Goal: Information Seeking & Learning: Learn about a topic

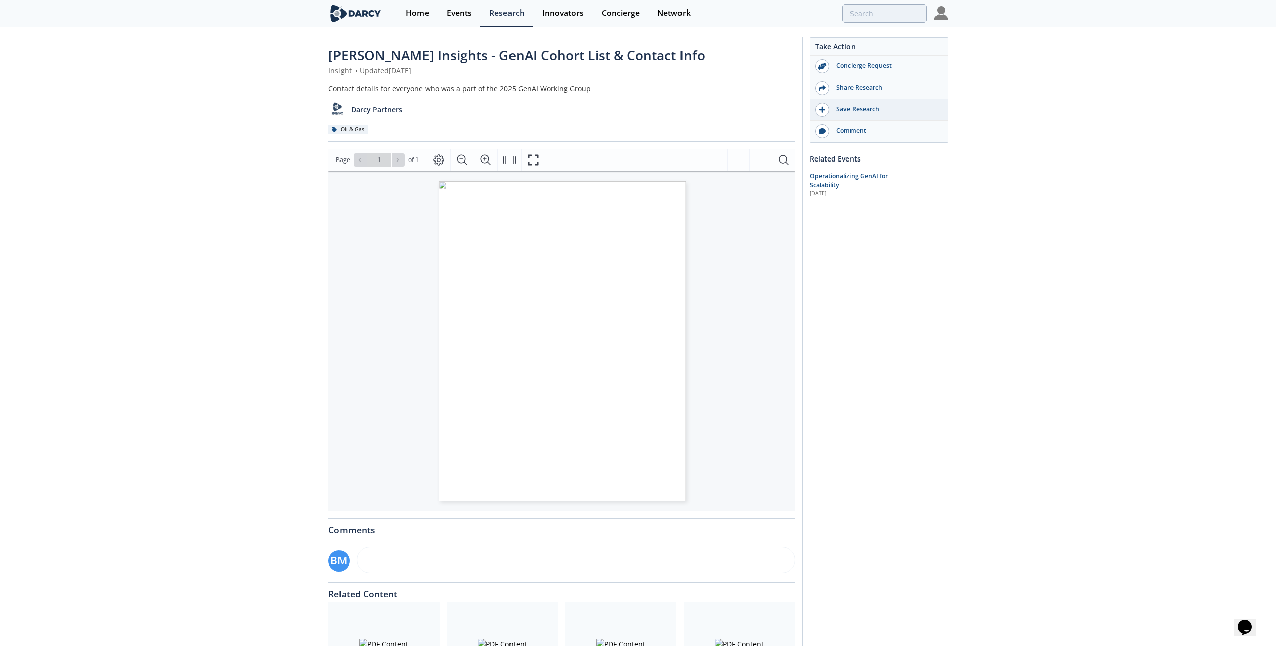
click at [854, 107] on div "Save Research" at bounding box center [885, 109] width 113 height 9
click at [861, 88] on div "Share Research" at bounding box center [885, 87] width 113 height 9
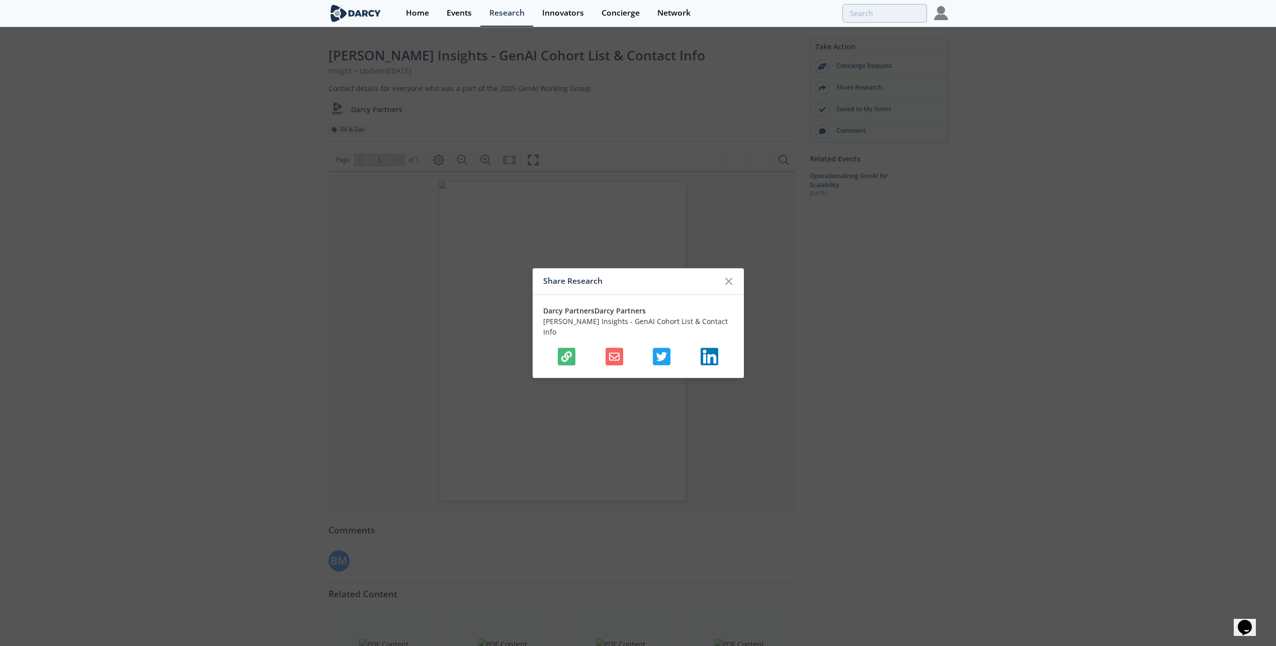
click at [616, 353] on icon "button" at bounding box center [614, 357] width 11 height 8
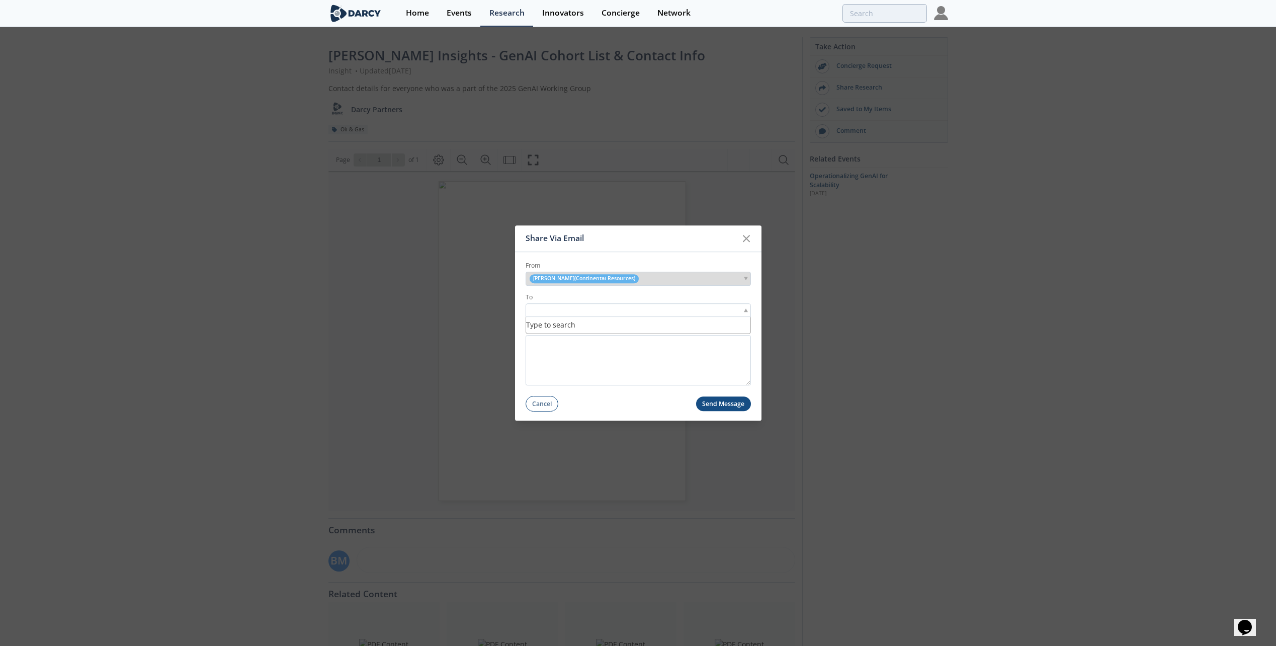
click at [548, 309] on input "search" at bounding box center [562, 310] width 69 height 11
type input "brian.morris@clr.com"
click at [540, 401] on button "Cancel" at bounding box center [542, 404] width 33 height 16
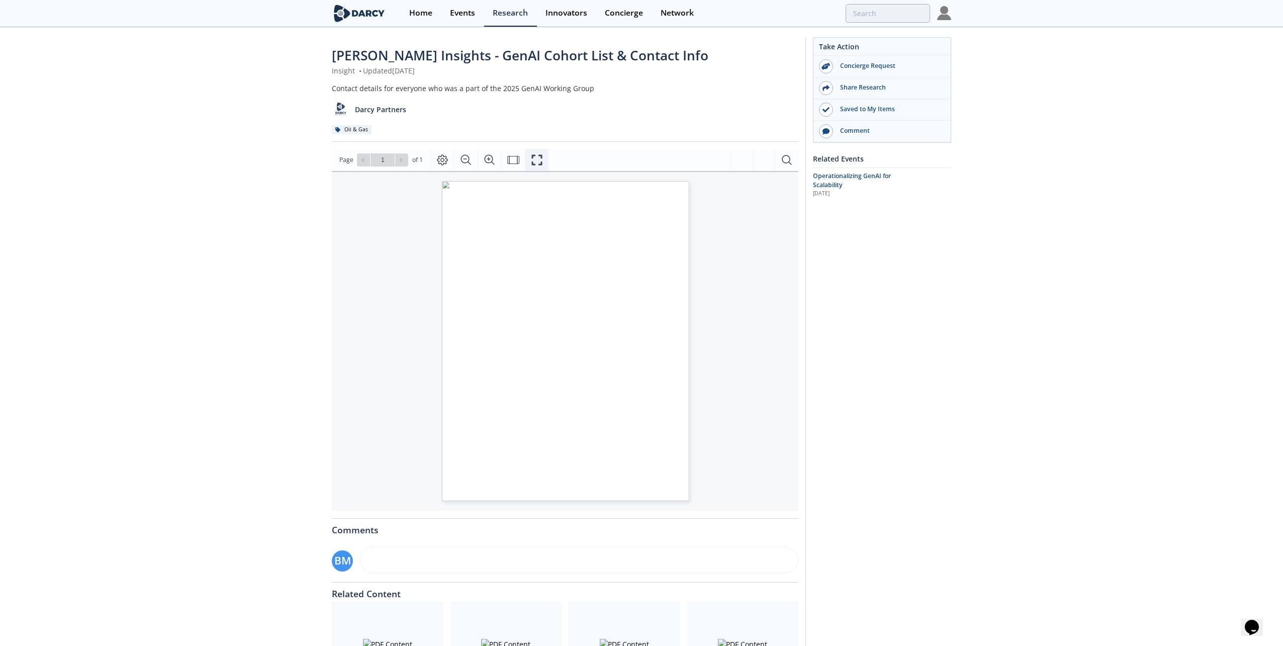
click at [535, 159] on icon "Fullscreen" at bounding box center [537, 160] width 12 height 12
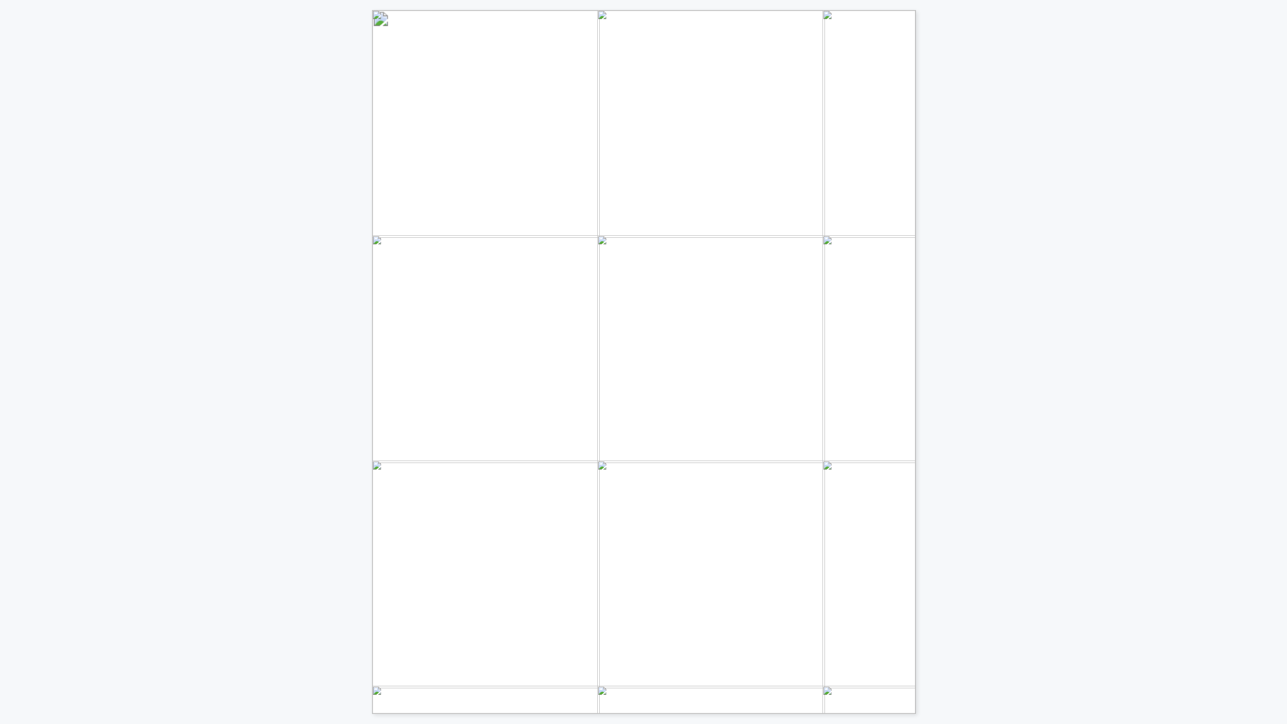
drag, startPoint x: 861, startPoint y: 547, endPoint x: 720, endPoint y: 533, distance: 142.0
click at [720, 10] on p "Company Name Title Email Apache Reza Khaninezhad Data Science Manager Reza.Khan…" at bounding box center [853, 10] width 962 height 0
drag, startPoint x: 391, startPoint y: 61, endPoint x: 815, endPoint y: 548, distance: 644.8
click at [815, 10] on p "Company Name Title Email Apache Reza Khaninezhad Data Science Manager Reza.Khan…" at bounding box center [853, 10] width 962 height 0
click at [1208, 36] on div "Company Name Title Email Apache Reza Khaninezhad Data Science Manager Reza.Khan…" at bounding box center [643, 357] width 1287 height 714
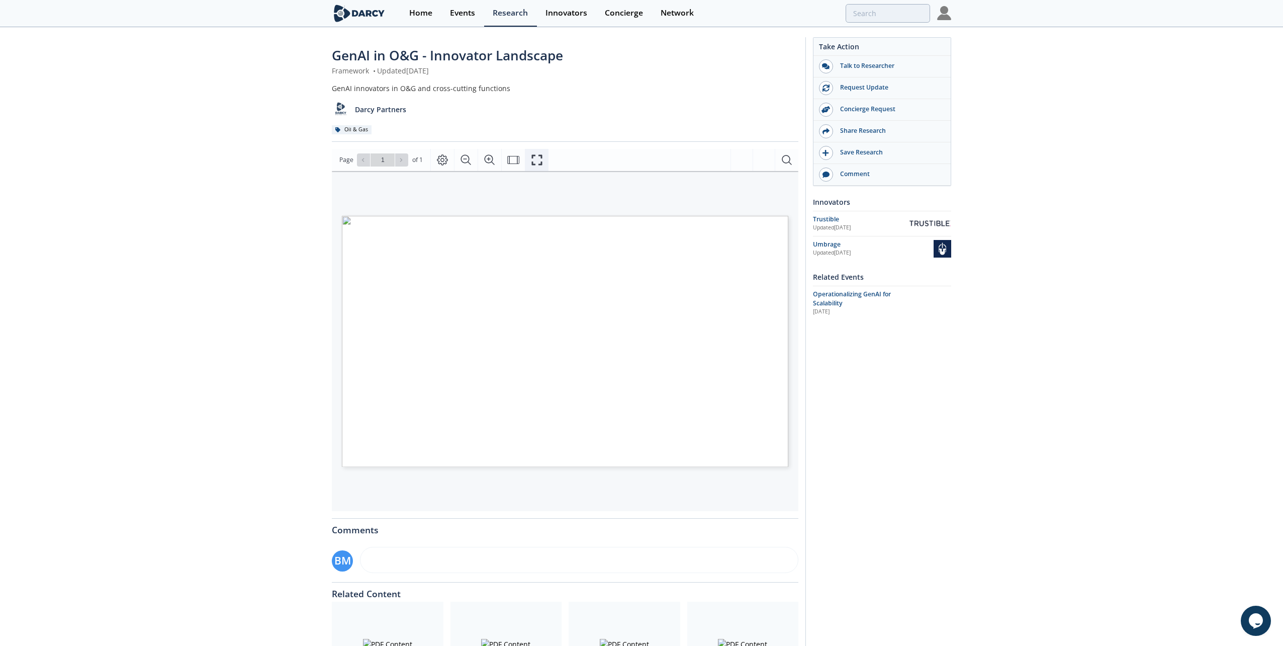
drag, startPoint x: 538, startPoint y: 162, endPoint x: 540, endPoint y: 214, distance: 52.3
click at [538, 162] on icon "Fullscreen" at bounding box center [537, 160] width 12 height 12
click at [536, 158] on icon "Fullscreen" at bounding box center [537, 160] width 12 height 12
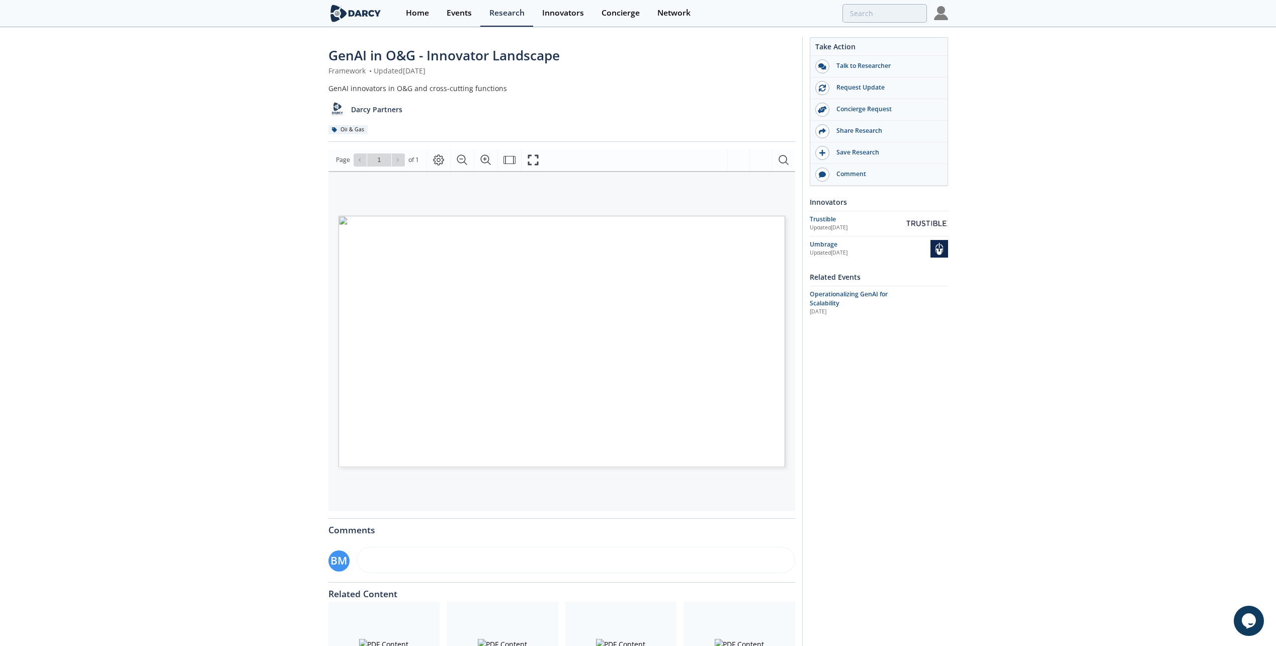
click at [838, 296] on span "Operationalizing GenAI for Scalability" at bounding box center [849, 299] width 78 height 18
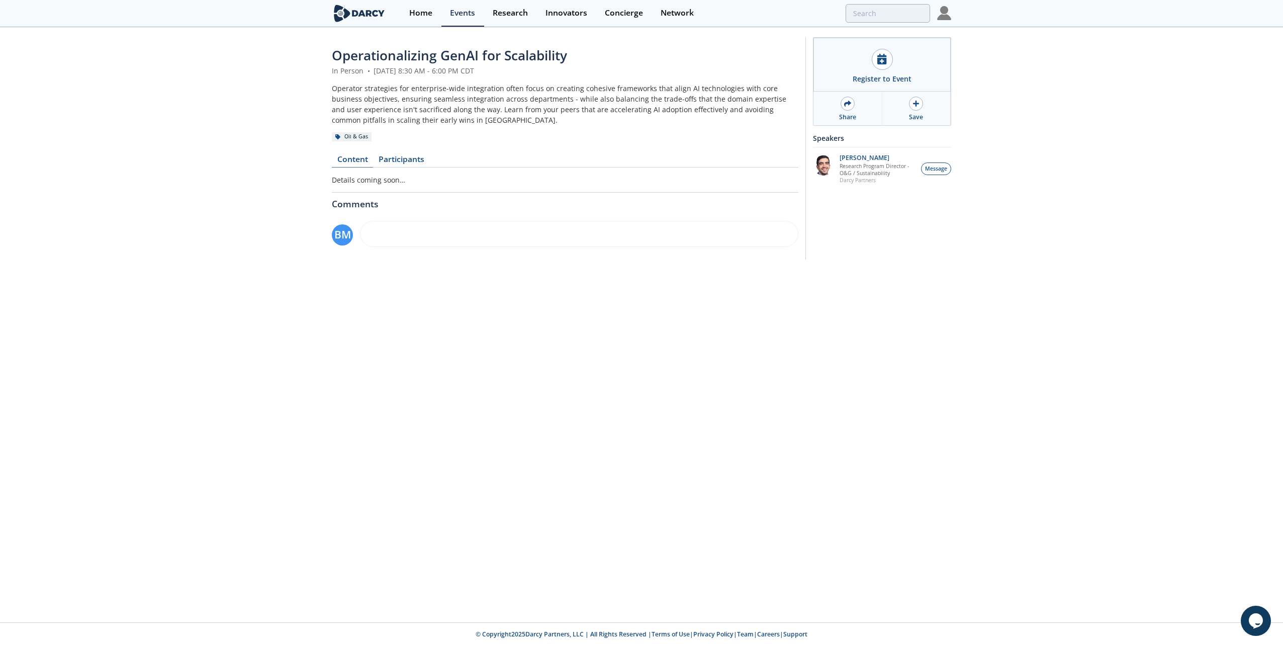
click at [352, 159] on link "Content" at bounding box center [352, 161] width 41 height 12
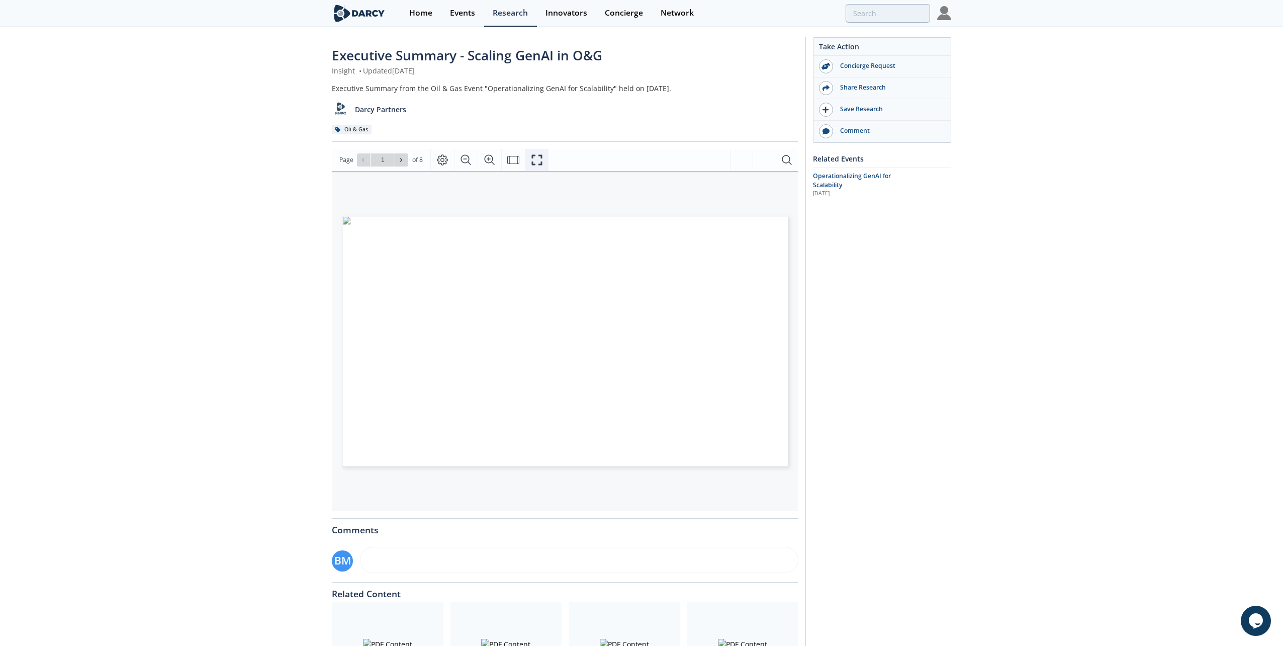
click at [536, 162] on icon "Fullscreen" at bounding box center [537, 160] width 12 height 12
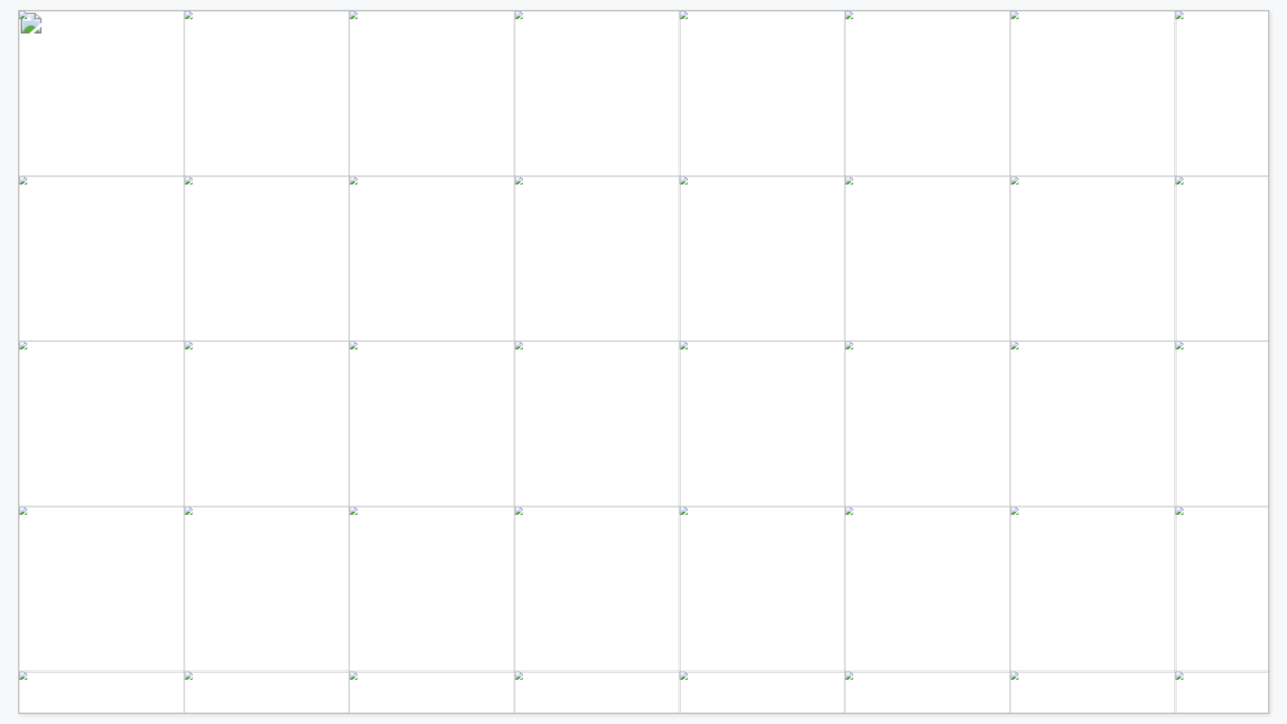
click at [1278, 346] on div "• 76% of operators increased GenAI budgets in 2025, and while momentum might sl…" at bounding box center [649, 362] width 1262 height 704
click at [14, 369] on div "Strategy & Momentum • Enterprise LLMs (e.g., OxyGPT , ChatDVN) are now table st…" at bounding box center [631, 357] width 1262 height 714
click at [1279, 319] on div "• 76% of operators increased GenAI budgets in 2025, and while momentum might sl…" at bounding box center [649, 362] width 1262 height 704
click at [1282, 363] on div "Strategy & Momentum • Enterprise LLMs (e.g., OxyGPT , ChatDVN) are now table st…" at bounding box center [643, 357] width 1287 height 714
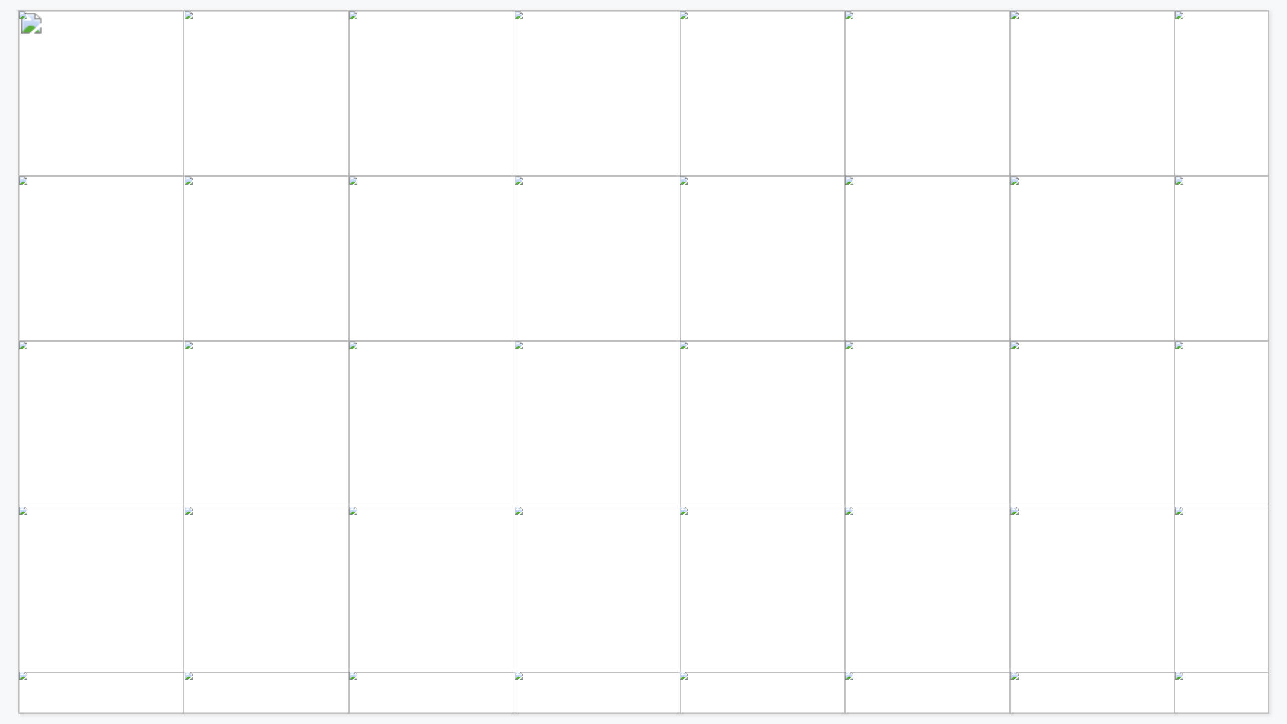
click at [1283, 481] on div "Operating Model & Governance • Responsible AI ownership is fragmented as more t…" at bounding box center [643, 357] width 1287 height 714
click at [1279, 267] on div "INNOVATOR SPOTLIGHT CUSTOMERS INNOVATOR RELATED SOLUTIONS AI-enabled skills dev…" at bounding box center [649, 362] width 1262 height 704
click at [13, 278] on div "INNOVATOR SPOTLIGHT CUSTOMERS INNOVATOR RELATED SOLUTIONS Blockchain - enabled …" at bounding box center [631, 357] width 1262 height 714
click at [1275, 288] on div "INNOVATOR SPOTLIGHT CUSTOMERS INNOVATOR RELATED SOLUTIONS AI-enabled skills dev…" at bounding box center [649, 362] width 1262 height 704
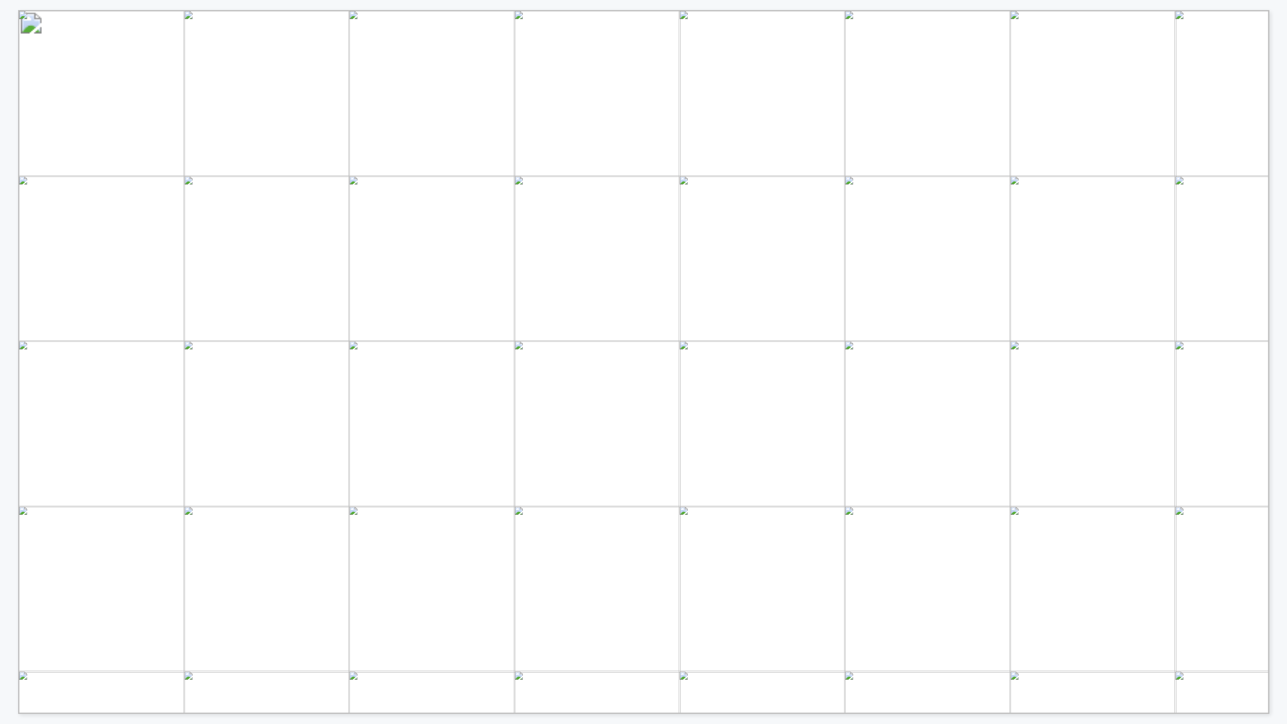
click at [1278, 254] on div "INNOVATOR SPOTLIGHT CUSTOMERS INNOVATOR RELATED SOLUTIONS Blockchain - enabled …" at bounding box center [649, 362] width 1262 height 704
drag, startPoint x: 656, startPoint y: 39, endPoint x: 626, endPoint y: 47, distance: 31.4
click at [1276, 296] on div "INNOVATOR SPOTLIGHT CUSTOMERS INNOVATOR RELATED SOLUTIONS Large digital craft s…" at bounding box center [649, 362] width 1262 height 704
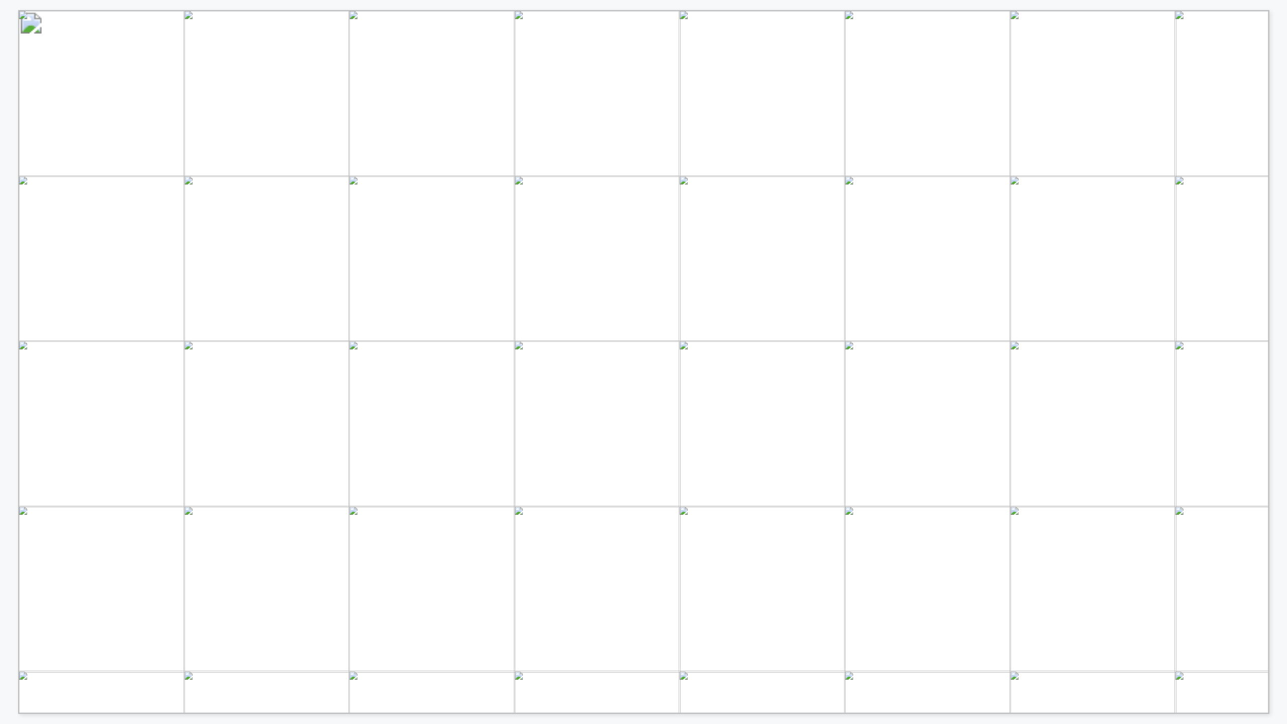
click at [1278, 291] on div "INNOVATOR SPOTLIGHT CUSTOMERS INNOVATOR RELATED SOLUTIONS Enterprise hub for AI…" at bounding box center [649, 362] width 1262 height 704
click at [1278, 291] on div "For More Information Sami Sultan Research Director, Oil & Gas Email: sultan@dar…" at bounding box center [649, 362] width 1262 height 704
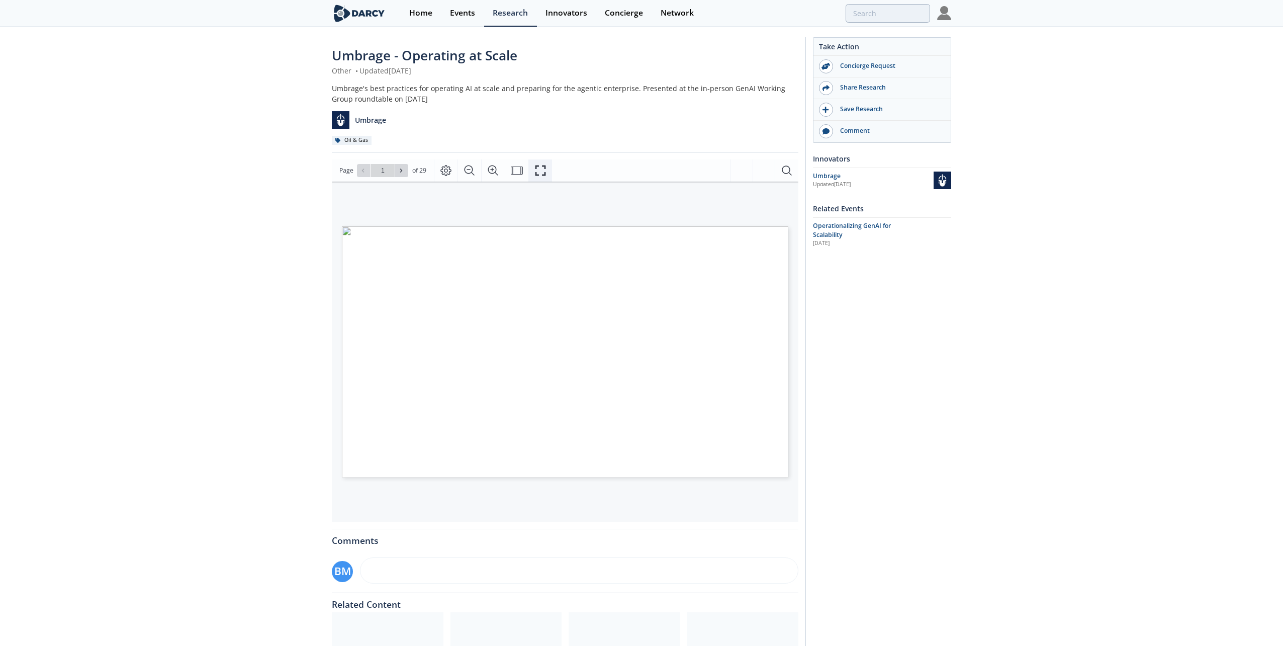
click at [537, 169] on icon "Fullscreen" at bounding box center [541, 170] width 12 height 12
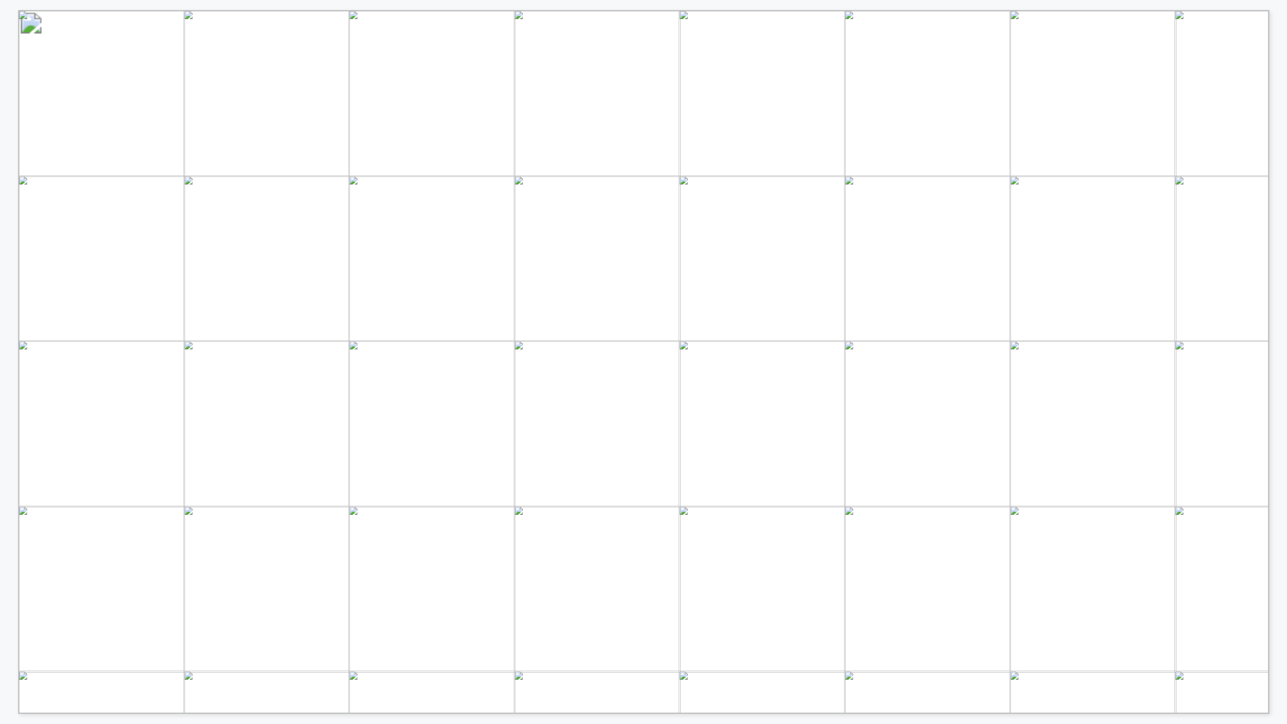
click at [1276, 314] on div "Operating at scale Preparing for the agentic enterprise 2025 1" at bounding box center [649, 362] width 1262 height 704
click at [1279, 310] on div "Contents What’s included 01 Redesigning Work 02 Best Practices 03 Case Studies …" at bounding box center [649, 362] width 1262 height 704
click at [1279, 298] on div "Companies are unifying people and technology agendas to redesign how work gets …" at bounding box center [649, 362] width 1262 height 704
click at [1282, 395] on div "Success hinges on strong leadership support, empowered employees, and a culture…" at bounding box center [643, 357] width 1287 height 714
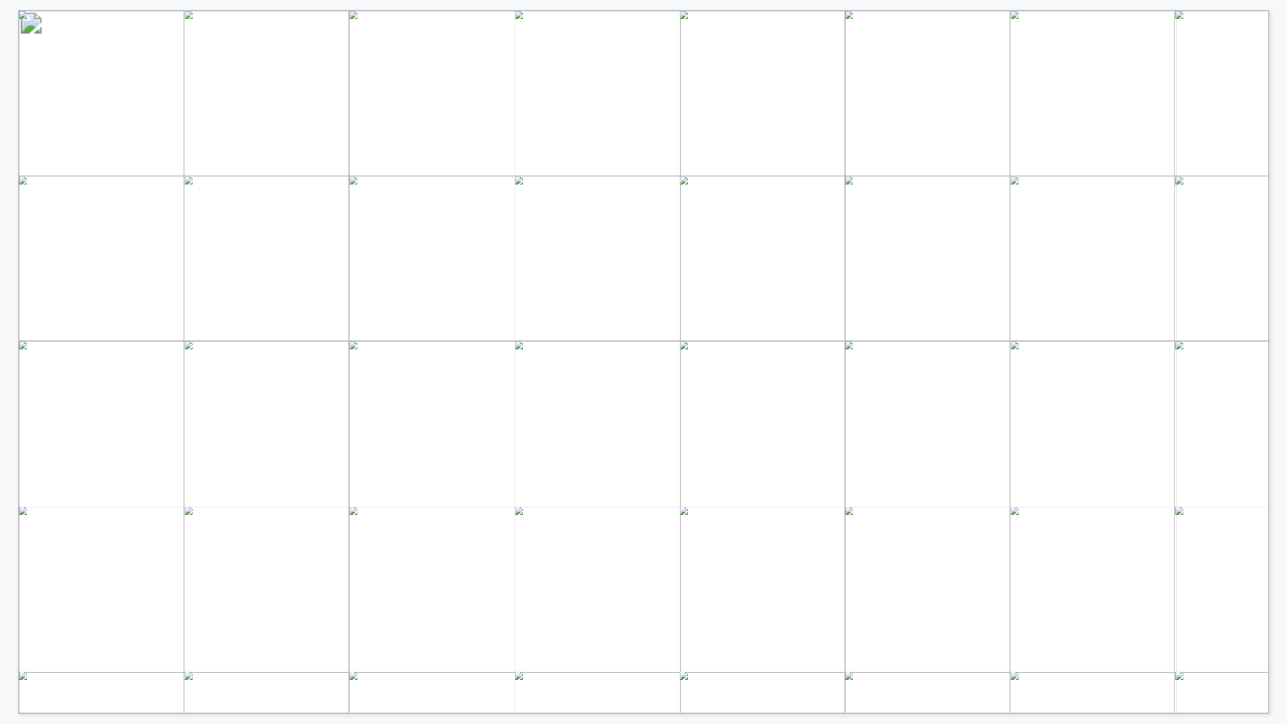
click at [1275, 316] on div "Global volume and revenue forecasting, user-friendly adjustment capabilities, a…" at bounding box center [649, 362] width 1262 height 704
click at [1278, 351] on div "Consumer Products Company: Financial Forecasting Agentic AI at a top consumer p…" at bounding box center [649, 362] width 1262 height 704
click at [1281, 233] on div "2024 7 Contents What’s included 01 Redesigning Work 02 Best Practices 03 Case S…" at bounding box center [643, 357] width 1287 height 714
click at [1283, 301] on div "Ampirical Automation, machine learning, and a small language model were used to…" at bounding box center [643, 357] width 1287 height 714
click at [1282, 370] on div "Success hinges on strong leadership support, empowered employees, and a culture…" at bounding box center [643, 357] width 1287 height 714
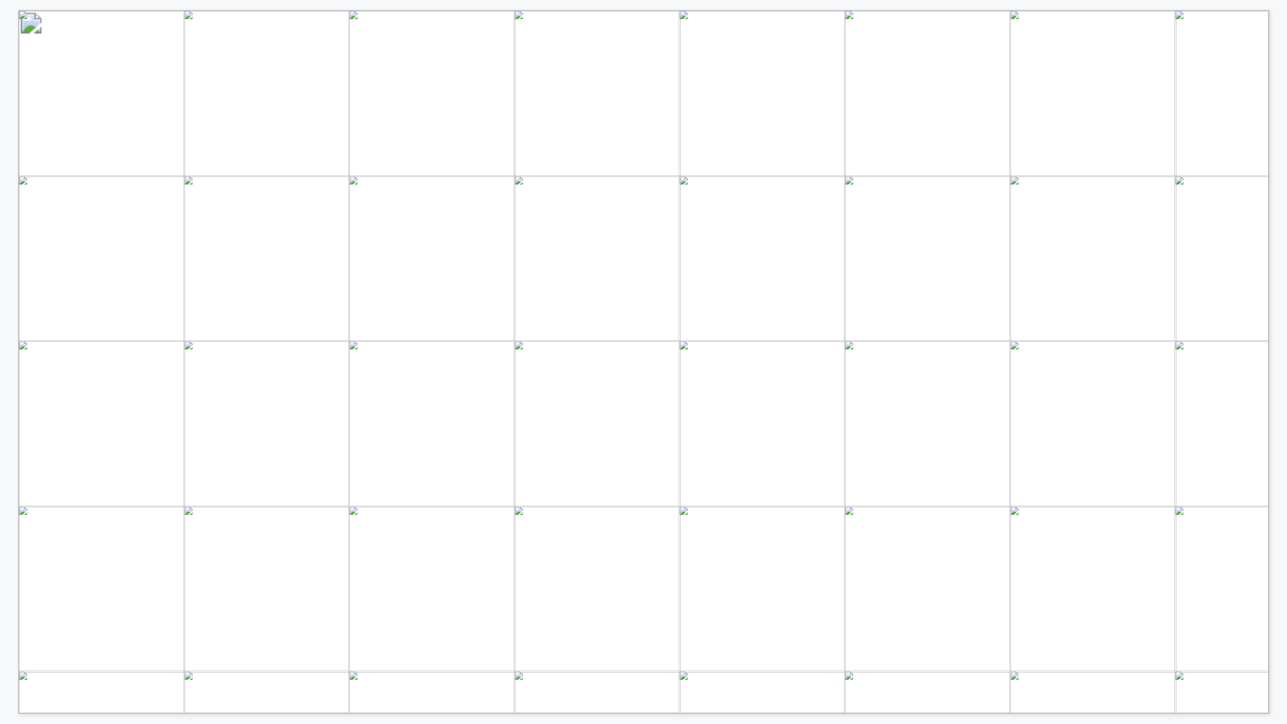
click at [1281, 361] on div "Generative AI 10 Global volume and revenue forecasting, user-friendly adjustmen…" at bounding box center [643, 357] width 1287 height 714
click at [1277, 314] on div "Scenario 1 / Task Planning Get Data Right “Lease Operators to be the CEO’s of t…" at bounding box center [649, 362] width 1262 height 704
click at [1282, 437] on div "Generative AI / Art of the Possible To ideate on the art of the possible, our t…" at bounding box center [643, 357] width 1287 height 714
click at [1279, 368] on div "Task Planning 13" at bounding box center [649, 362] width 1262 height 704
click at [1276, 328] on div "Scenario 1 / Task Planning 14" at bounding box center [649, 362] width 1262 height 704
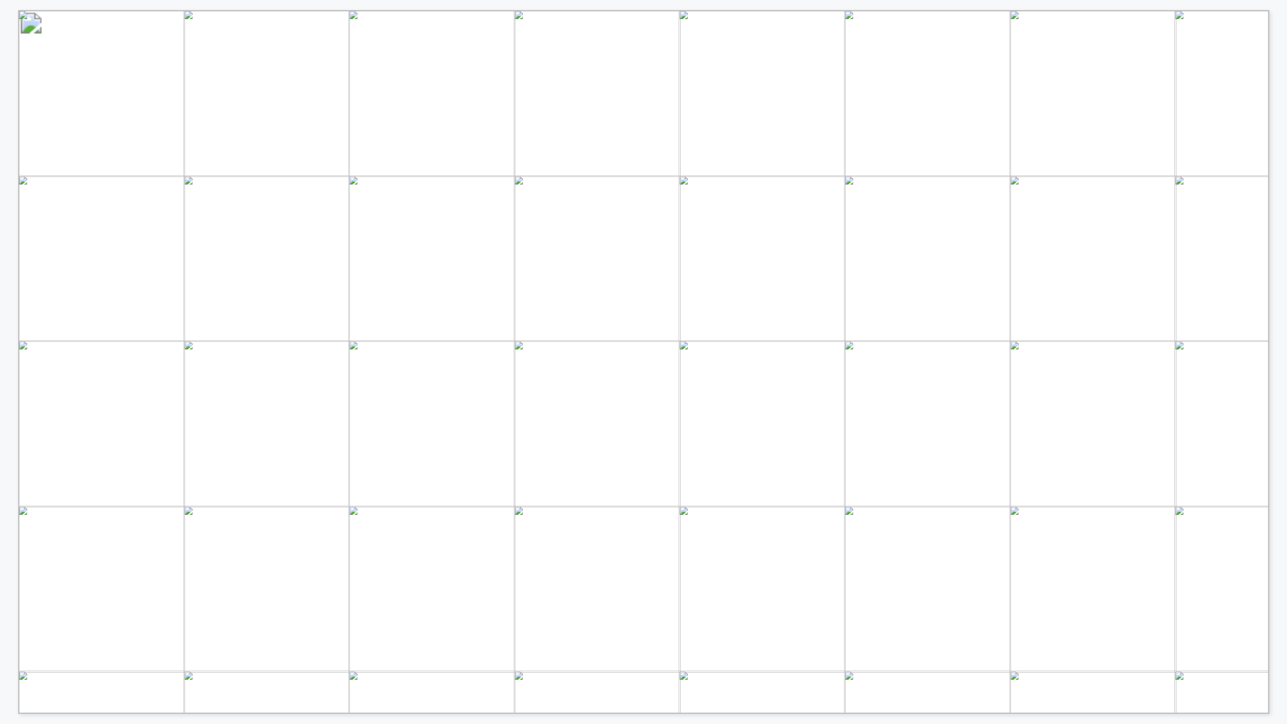
click at [1277, 416] on div "Scenario 1 / Task Planning 15" at bounding box center [649, 362] width 1262 height 704
click at [1280, 253] on div "Scenario 1 / Task Planning 16 Scenario 1 / Task Planning Get Data Right “Lease …" at bounding box center [643, 357] width 1287 height 714
click at [1282, 338] on div "Scenario 1 / Task Planning 17 Generative AI / Art of the Possible To ideate on …" at bounding box center [643, 357] width 1287 height 714
click at [1279, 337] on div "Scenario 1 / Task Planning 18" at bounding box center [649, 362] width 1262 height 704
click at [1277, 380] on div "Scenario 1 / Task Planning 19" at bounding box center [649, 362] width 1262 height 704
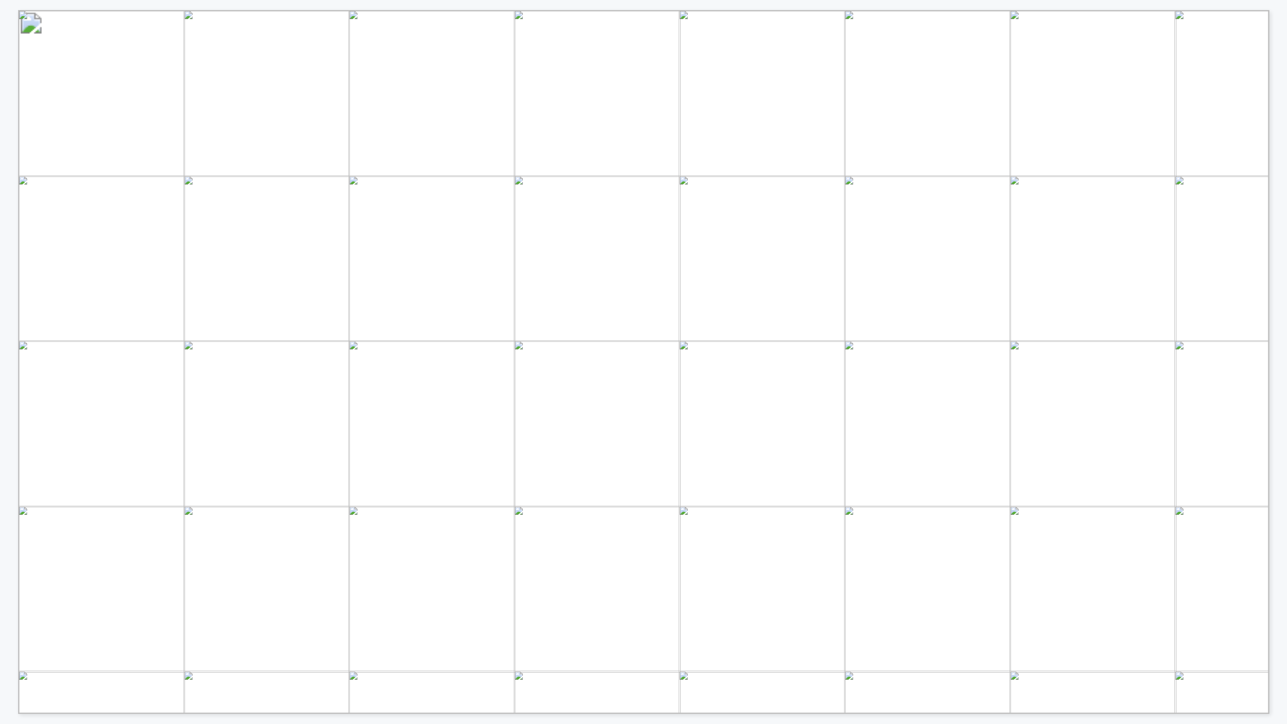
click at [1278, 283] on div "Scenario 1 / Task Planning 20" at bounding box center [649, 362] width 1262 height 704
click at [1274, 262] on div "Scenario 1 / Task Planning 21" at bounding box center [649, 362] width 1262 height 704
click at [1274, 354] on div "Day in the Life 22" at bounding box center [649, 362] width 1262 height 704
click at [1275, 321] on div "Scenario 2 / Day on the Life 23" at bounding box center [649, 362] width 1262 height 704
click at [1278, 290] on div "Scenario 2 / Day on the Life 24" at bounding box center [649, 362] width 1262 height 704
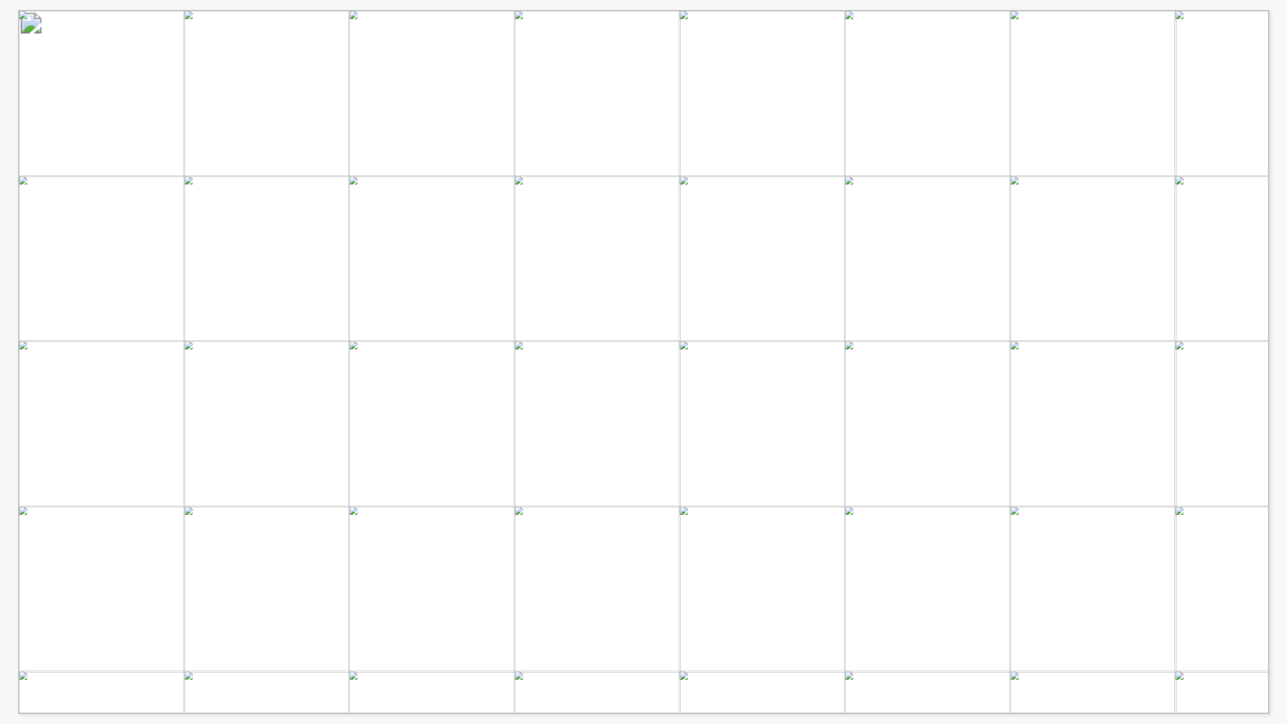
click at [1276, 311] on div "Scenario 2 / Day on the Life 25" at bounding box center [649, 362] width 1262 height 704
click at [1279, 326] on div "Scenario 2 / Day on the Life 26" at bounding box center [649, 362] width 1262 height 704
click at [1274, 281] on div "Scenario 2 / Day on the Life 27" at bounding box center [649, 362] width 1262 height 704
click at [1275, 305] on div "Scenario 2 / Day on the Life 28" at bounding box center [649, 362] width 1262 height 704
click at [1274, 336] on div "Questions? Houston New York City Mexico City Brazil 29" at bounding box center [649, 362] width 1262 height 704
